Goal: Transaction & Acquisition: Download file/media

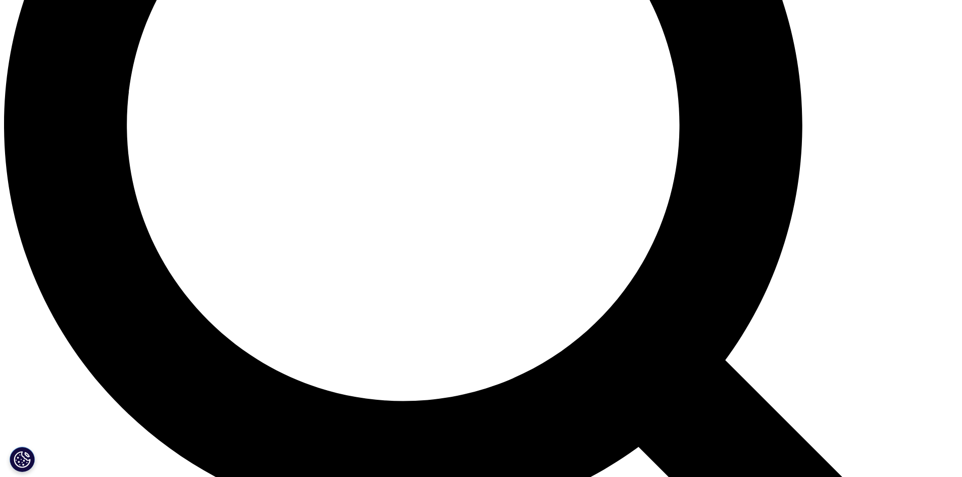
scroll to position [1252, 0]
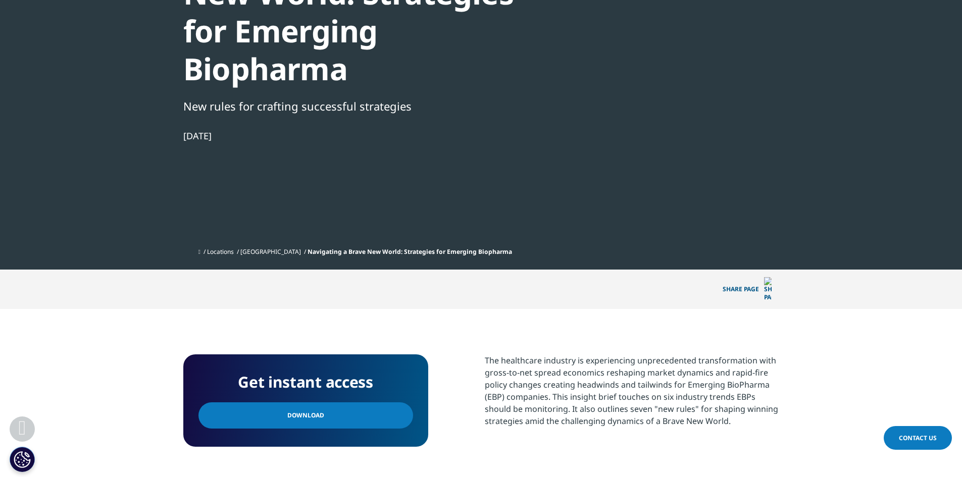
scroll to position [303, 0]
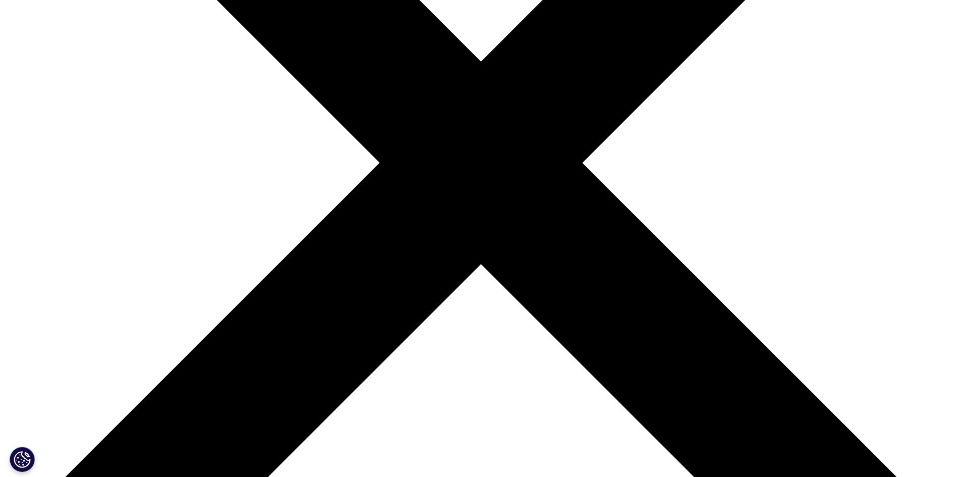
scroll to position [338, 0]
